Goal: Communication & Community: Answer question/provide support

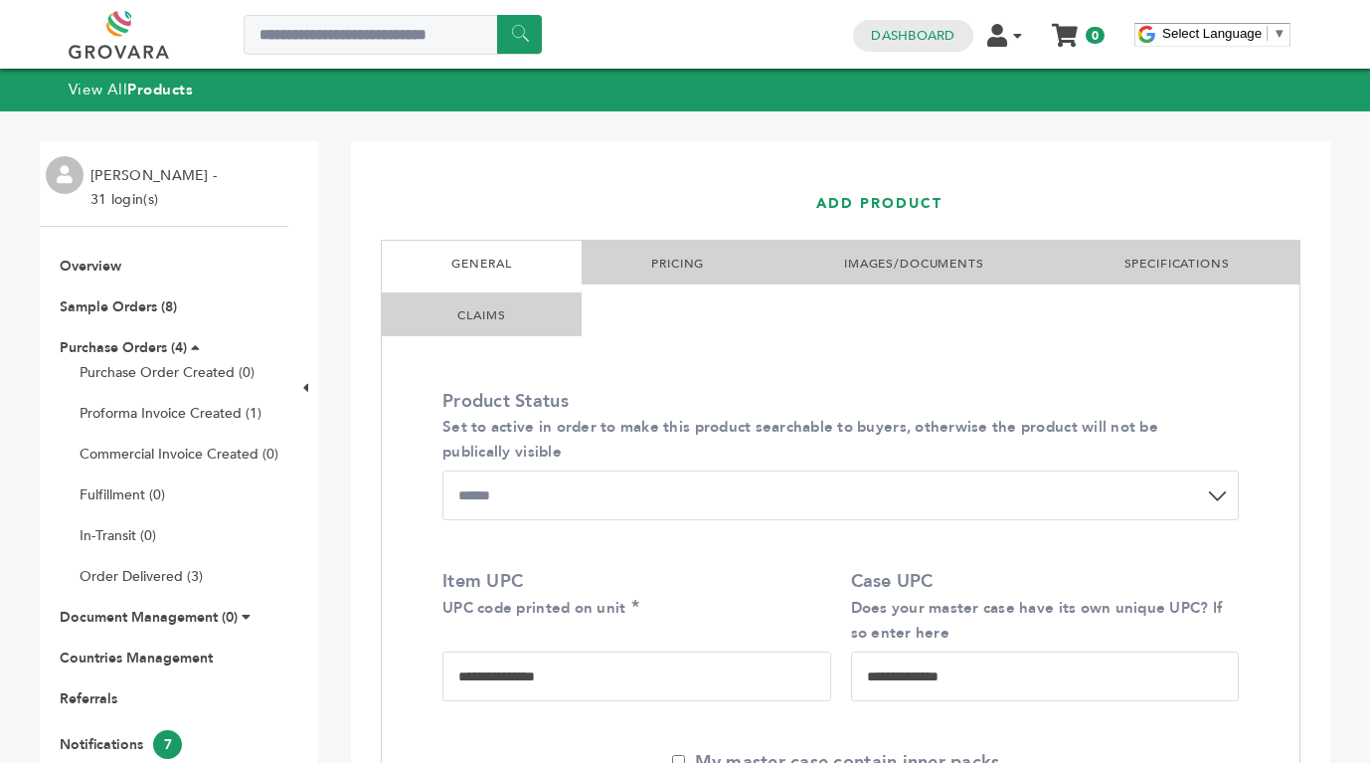
select select "******"
click at [141, 305] on link "Sample Orders (8)" at bounding box center [118, 306] width 117 height 19
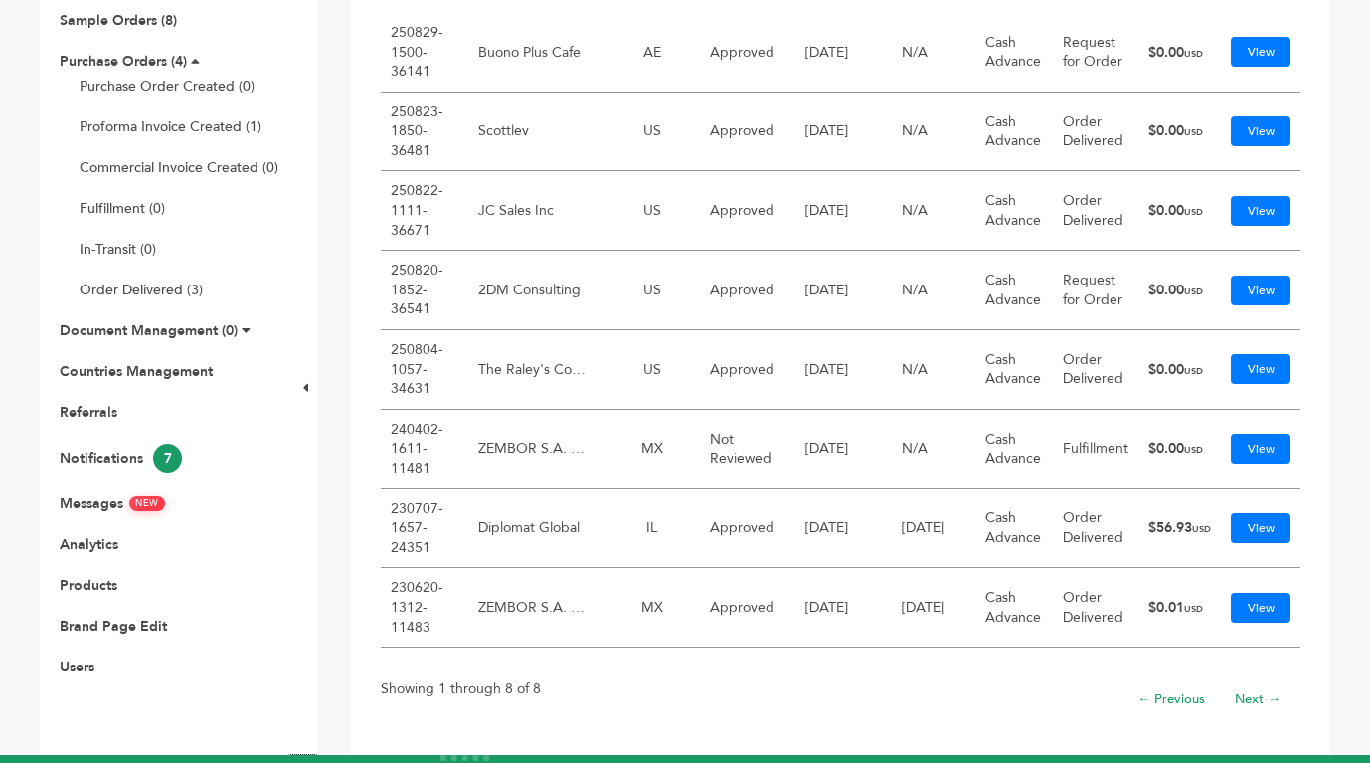
scroll to position [300, 0]
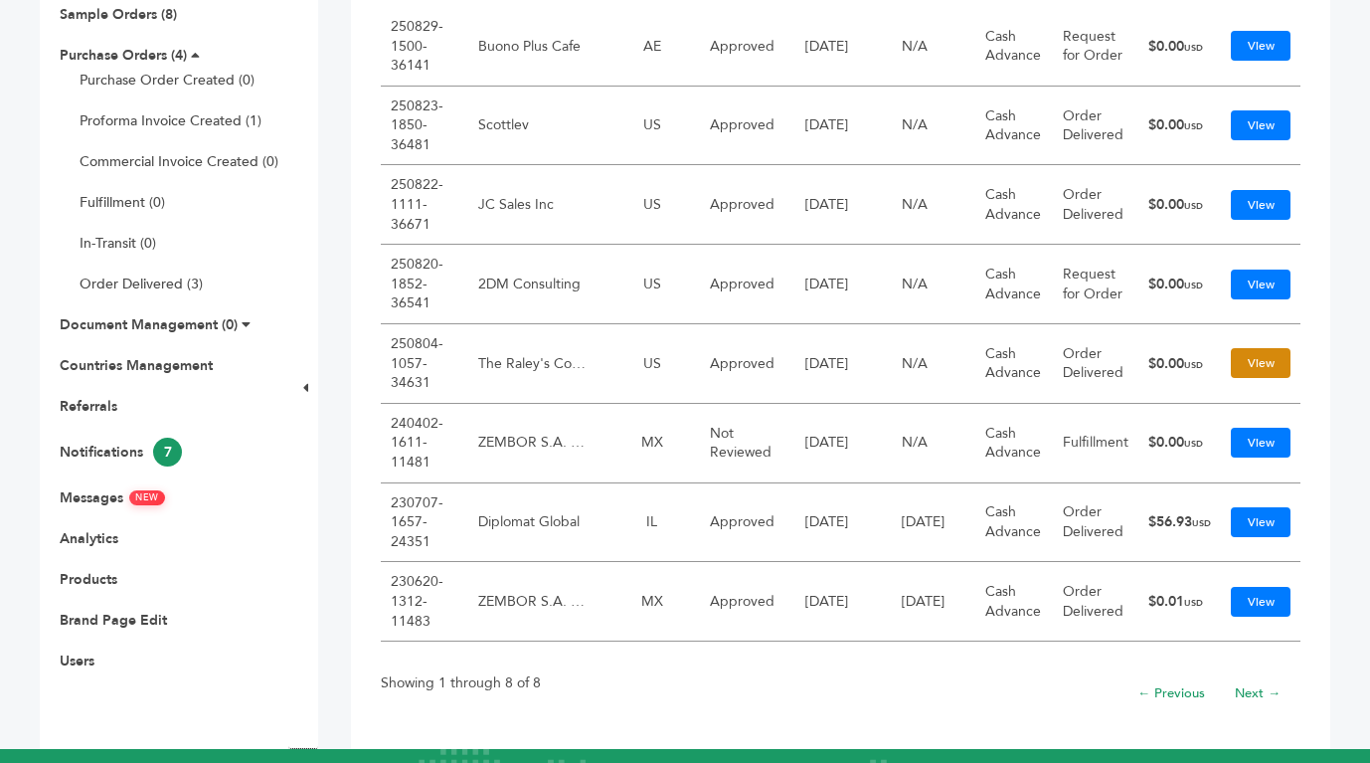
click at [1258, 369] on link "View" at bounding box center [1261, 363] width 60 height 30
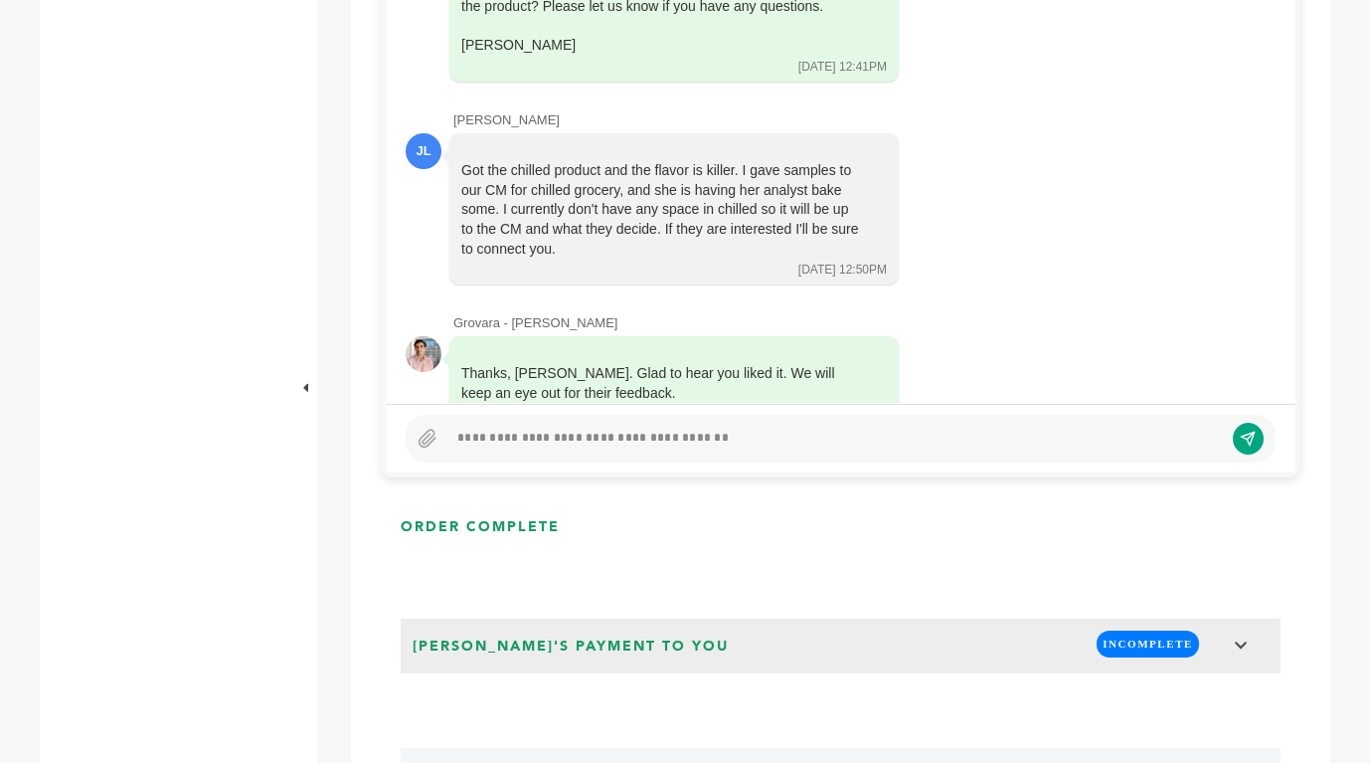
scroll to position [1145, 0]
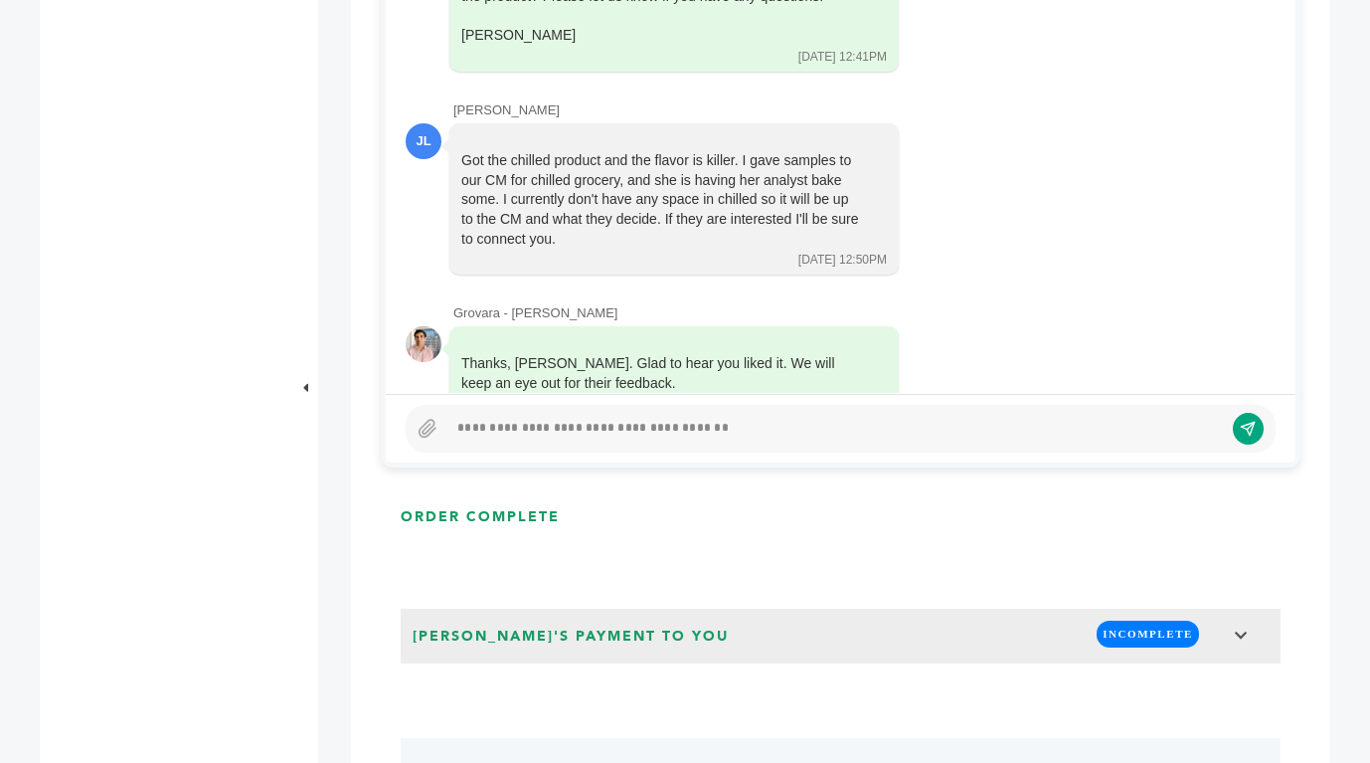
click at [476, 437] on div at bounding box center [835, 429] width 776 height 24
click at [422, 427] on icon at bounding box center [428, 428] width 16 height 17
click at [0, 0] on input "file" at bounding box center [0, 0] width 0 height 0
click at [426, 422] on icon at bounding box center [428, 428] width 16 height 17
click at [0, 0] on input "file" at bounding box center [0, 0] width 0 height 0
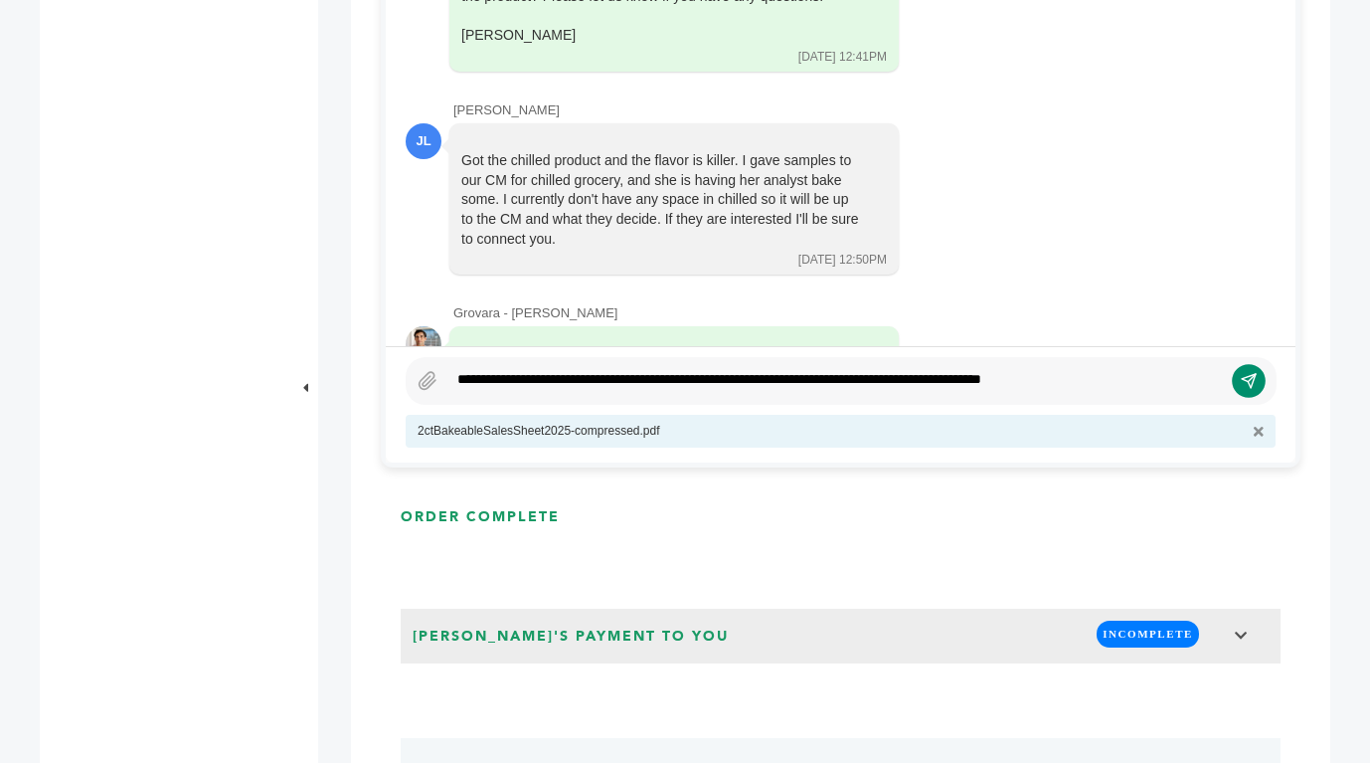
click at [1247, 380] on icon "submit" at bounding box center [1249, 381] width 17 height 17
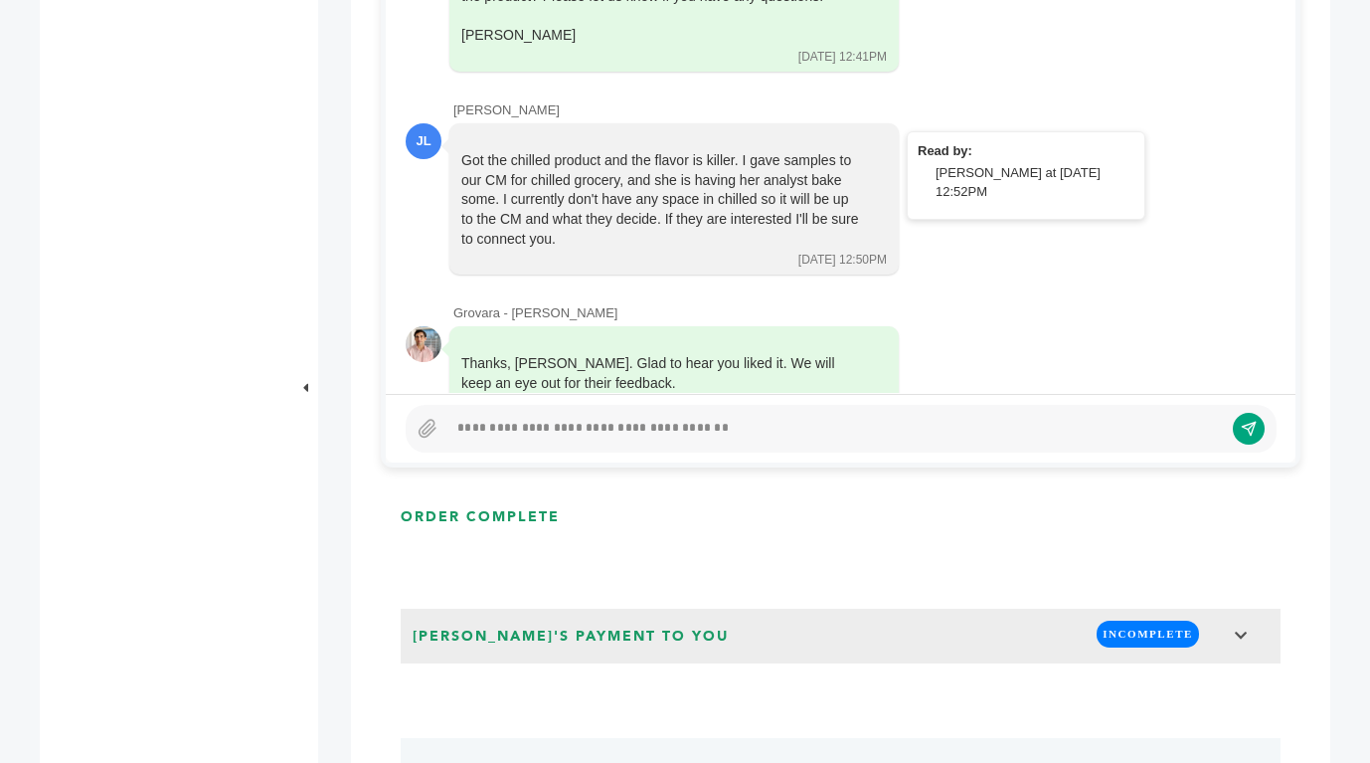
scroll to position [3482, 0]
